Goal: Information Seeking & Learning: Learn about a topic

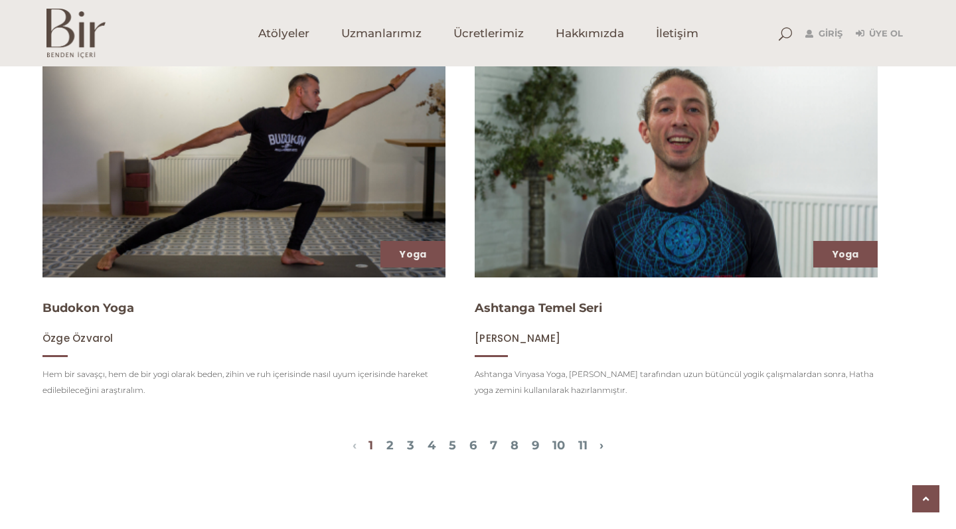
scroll to position [1628, 0]
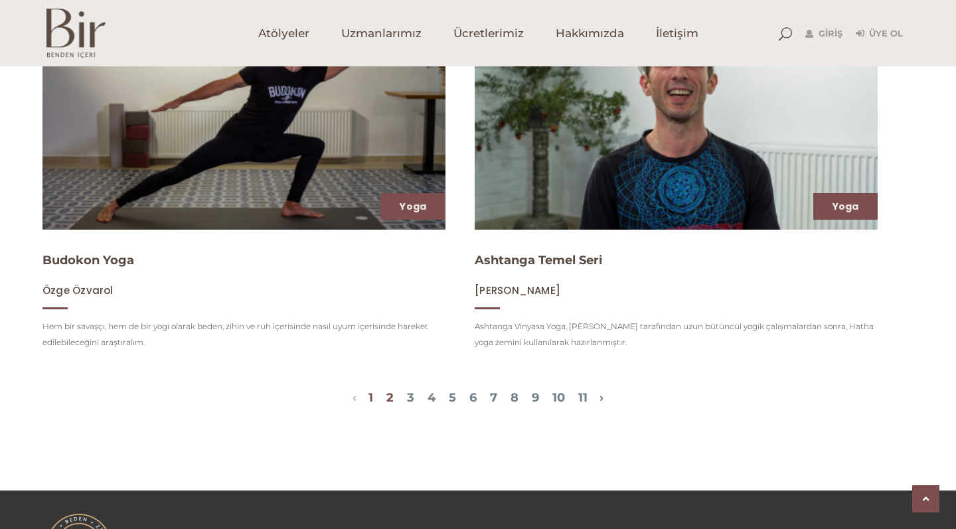
click at [386, 394] on link "2" at bounding box center [389, 397] width 7 height 15
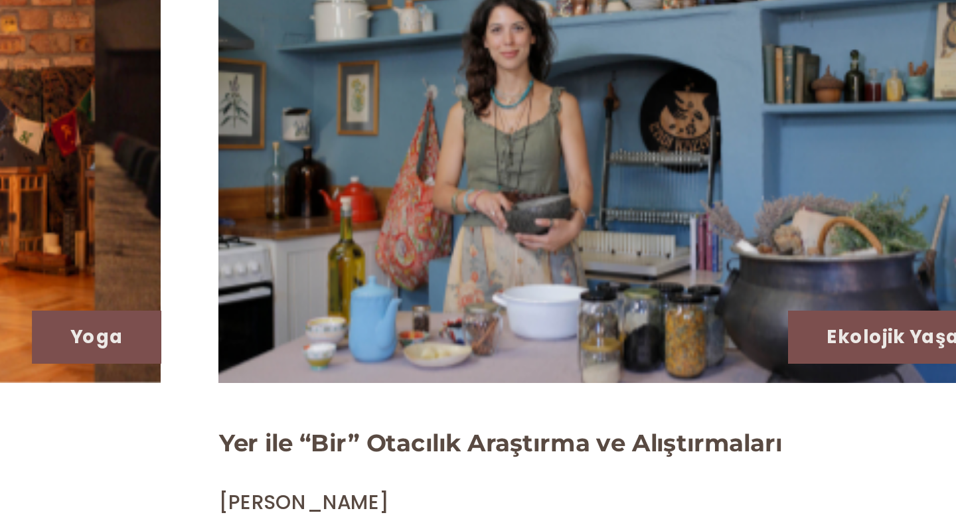
scroll to position [632, 0]
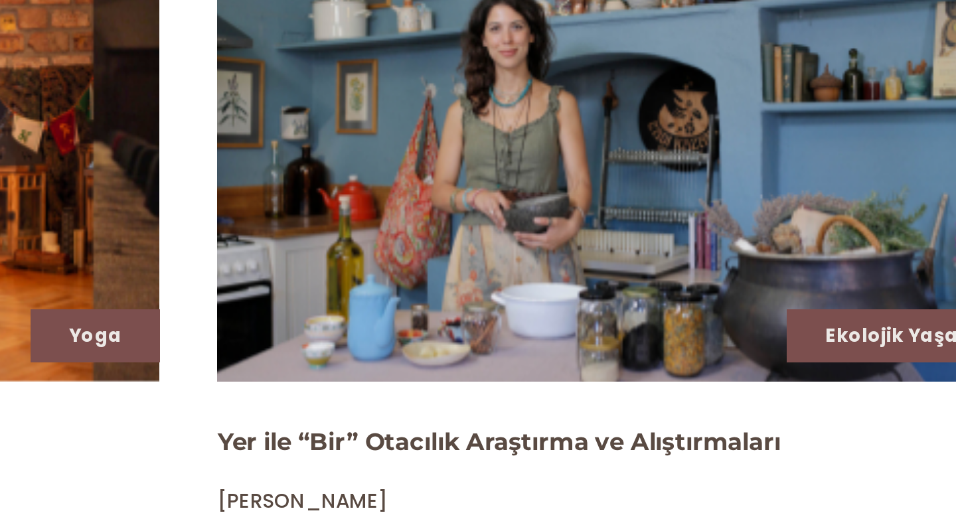
click at [469, 224] on img at bounding box center [676, 341] width 415 height 234
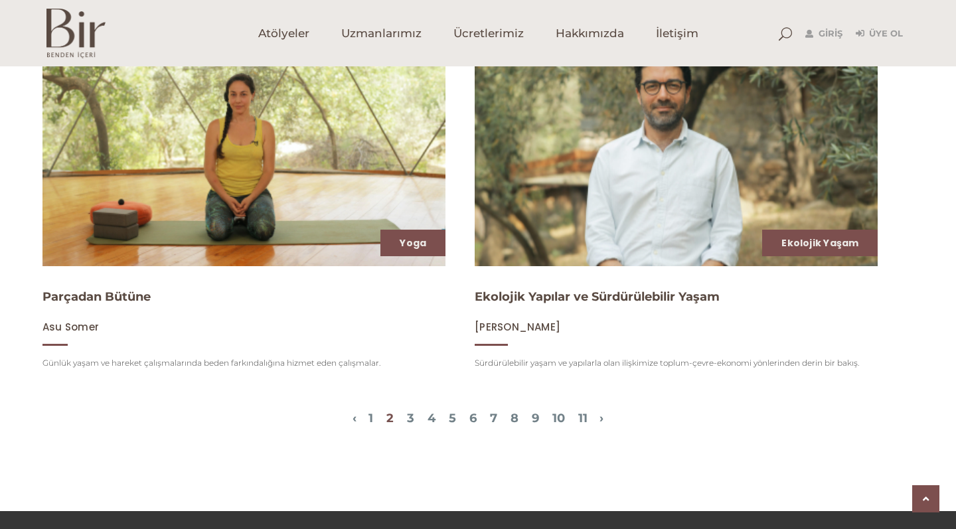
scroll to position [1581, 0]
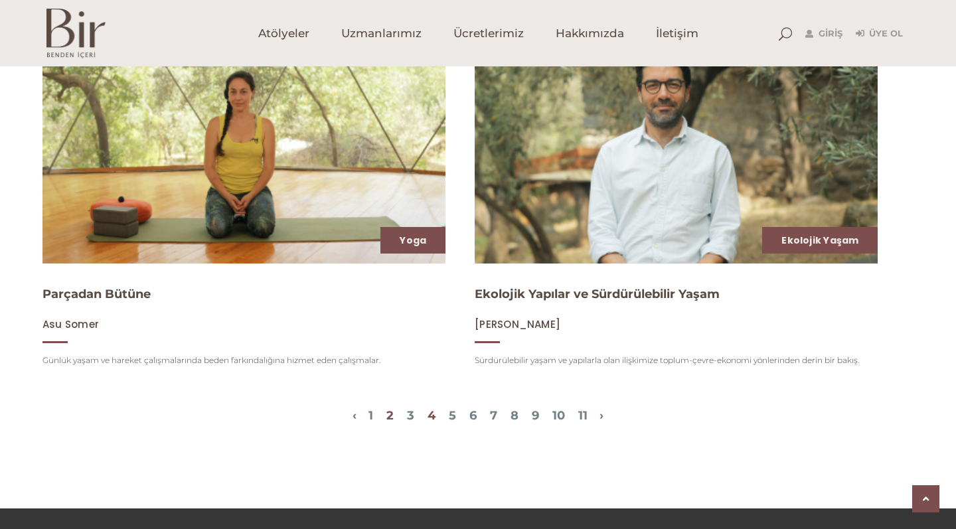
click at [428, 416] on link "4" at bounding box center [432, 415] width 8 height 15
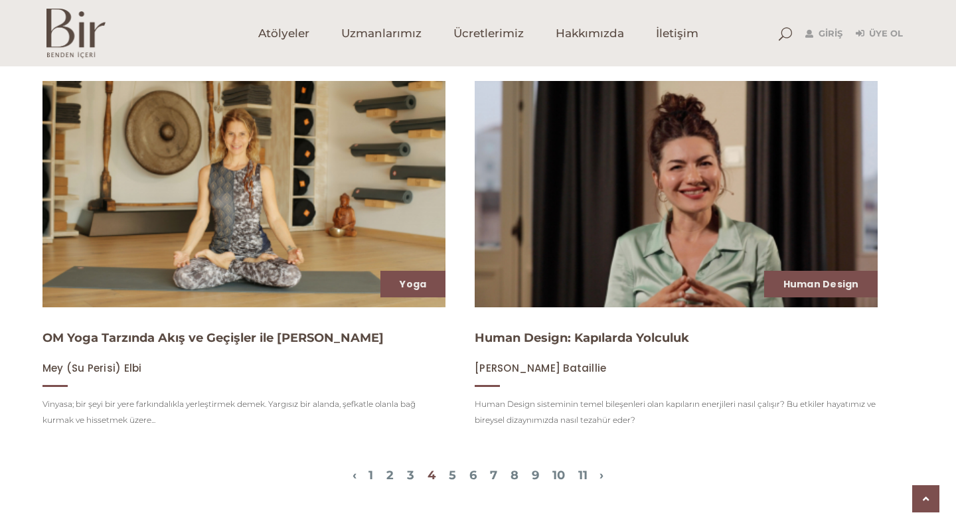
scroll to position [1553, 0]
click at [539, 473] on link "9" at bounding box center [535, 475] width 7 height 15
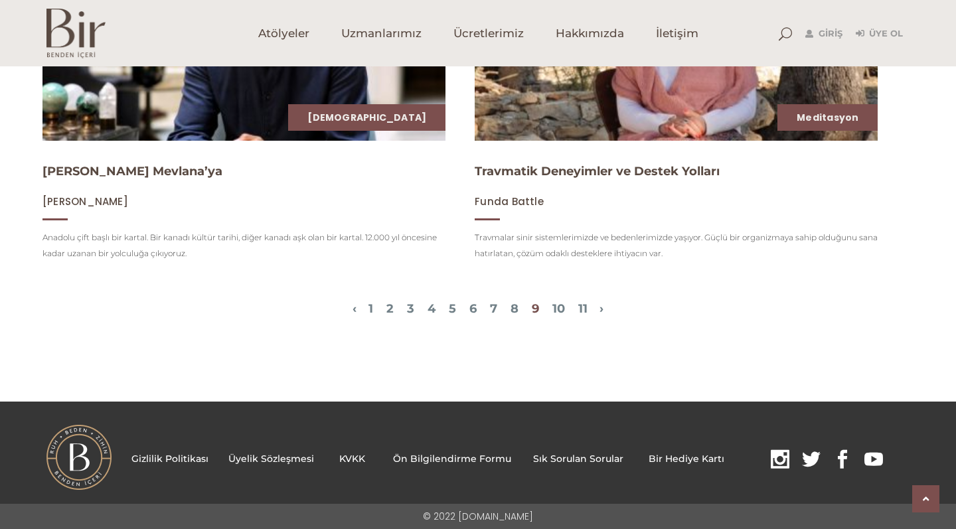
scroll to position [1703, 0]
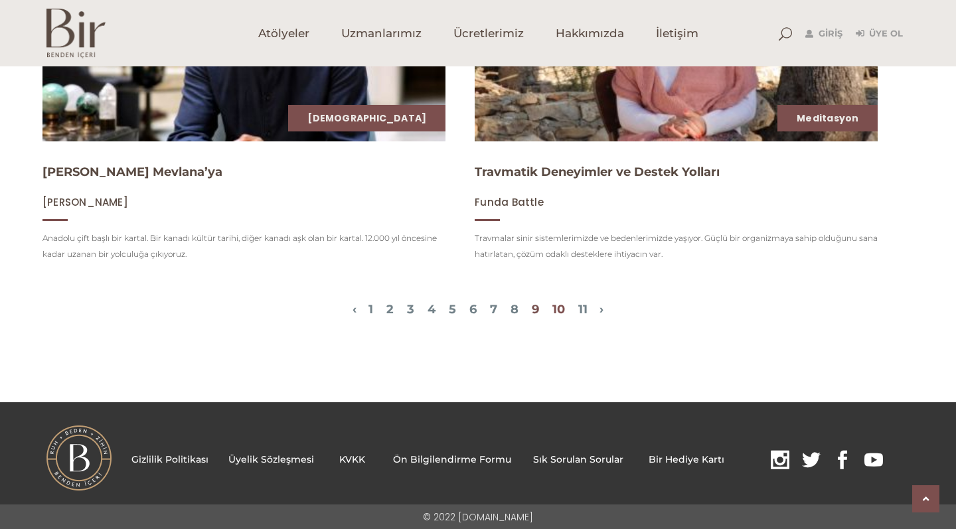
click at [565, 304] on link "10" at bounding box center [559, 309] width 13 height 15
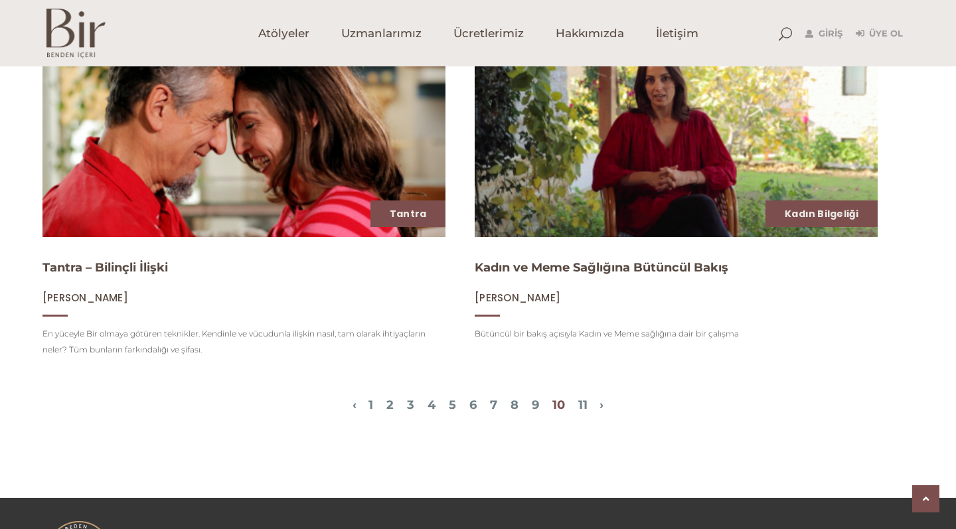
scroll to position [1581, 0]
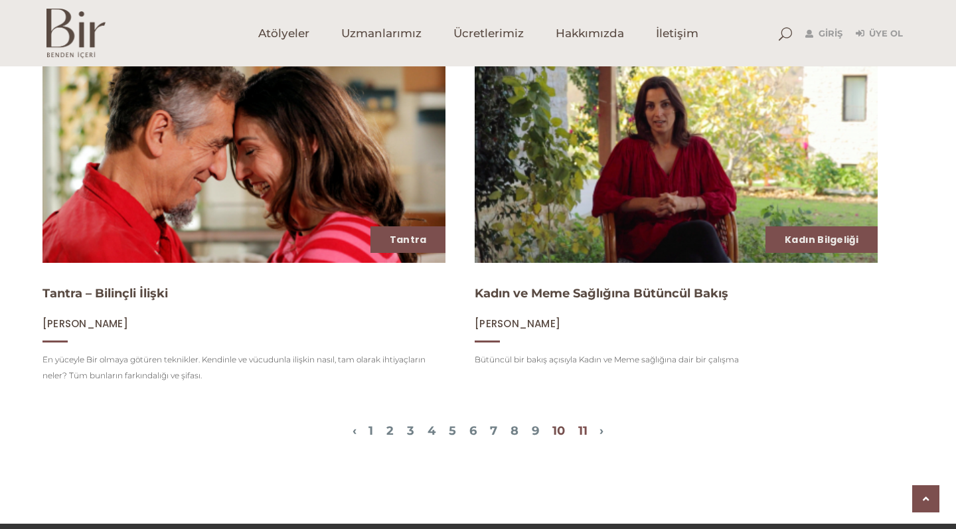
click at [588, 430] on link "11" at bounding box center [582, 431] width 9 height 15
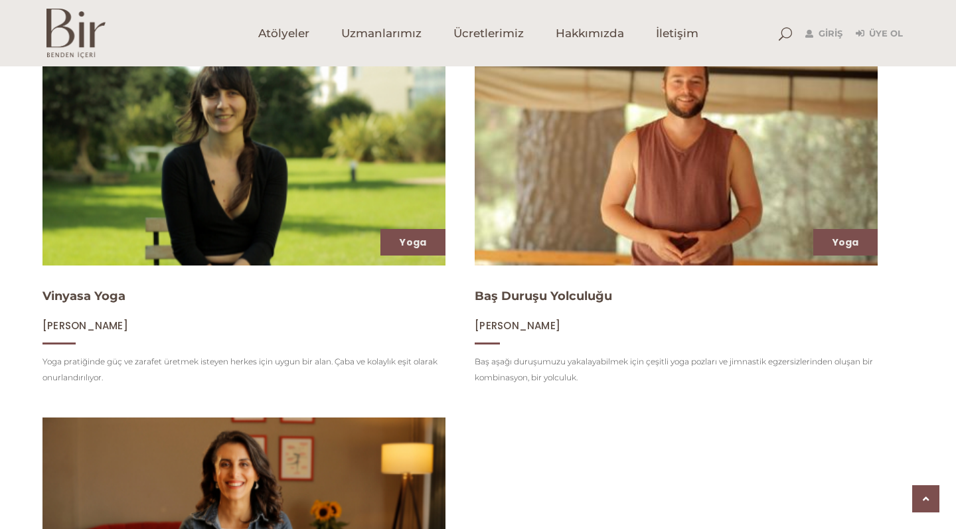
scroll to position [418, 0]
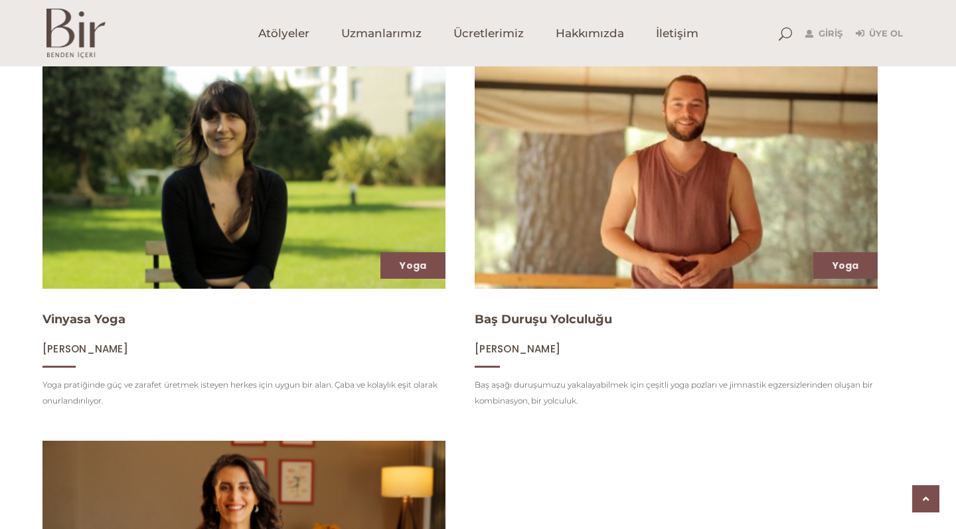
click at [310, 207] on img at bounding box center [244, 176] width 415 height 234
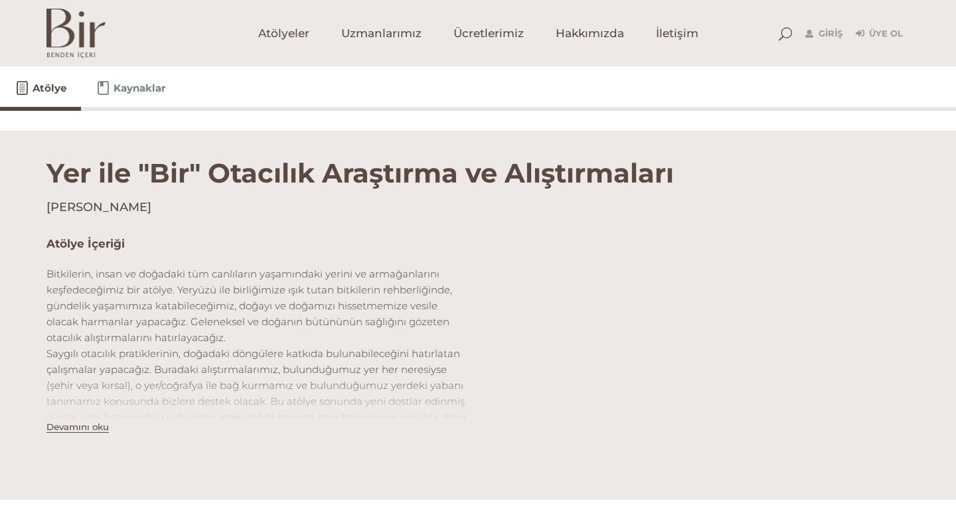
scroll to position [334, 0]
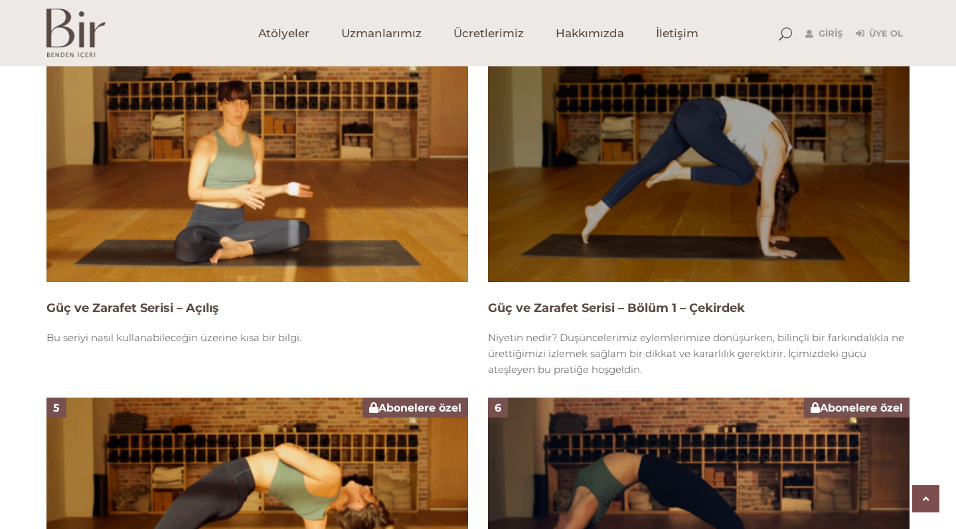
scroll to position [1229, 0]
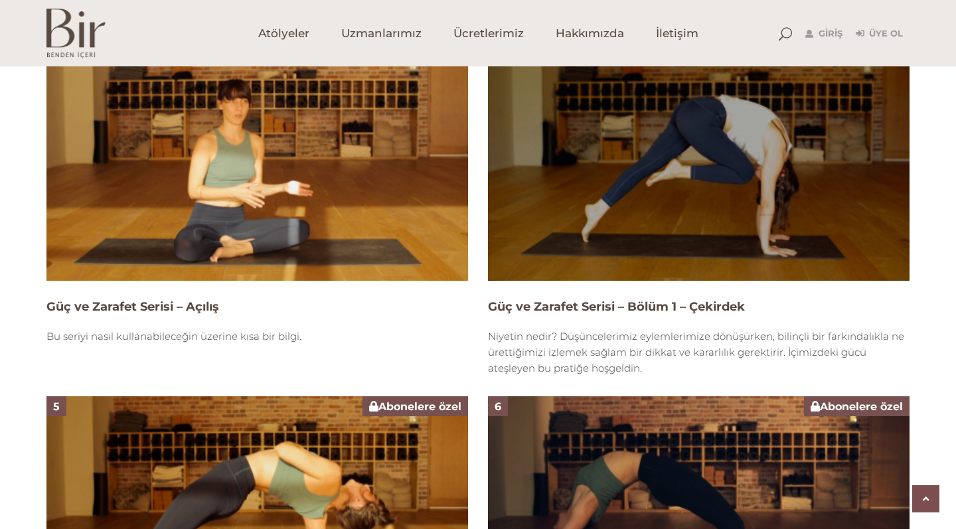
click at [317, 262] on img at bounding box center [257, 162] width 422 height 237
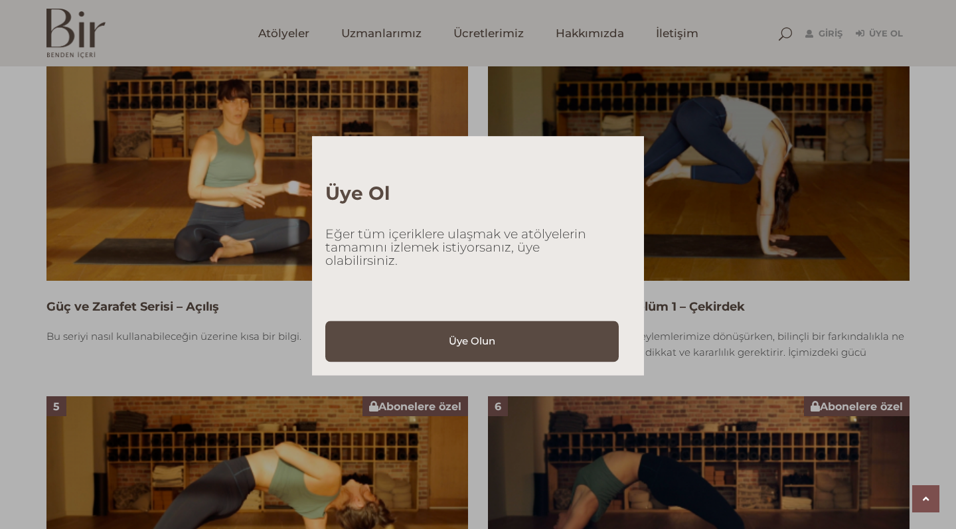
click at [184, 197] on div "Üye Ol Eğer tüm içeriklere ulaşmak ve atölyelerin tamamını izlemek istiyorsanız…" at bounding box center [478, 264] width 956 height 529
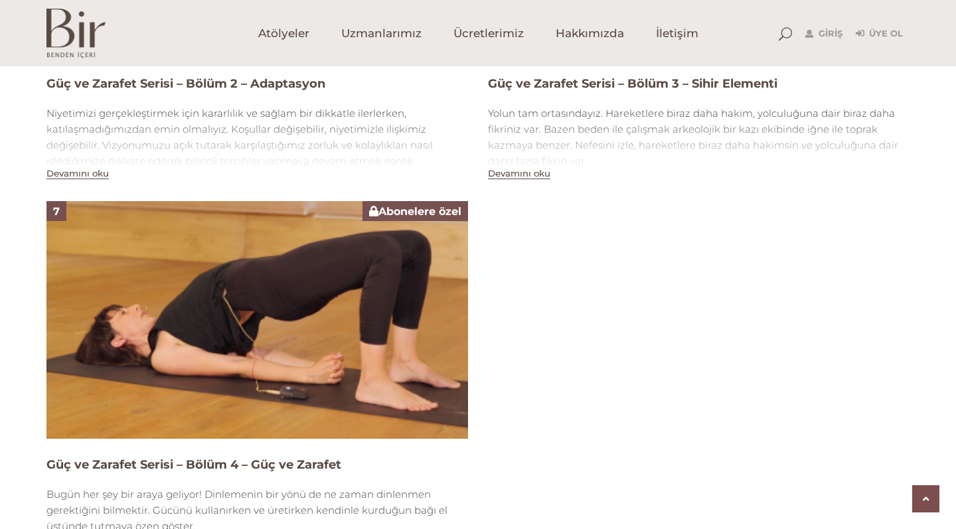
scroll to position [1844, 0]
